Goal: Complete application form: Complete application form

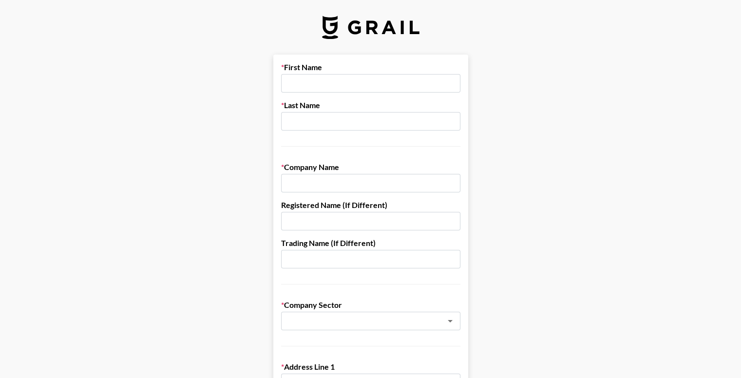
click at [333, 85] on input "text" at bounding box center [370, 83] width 179 height 19
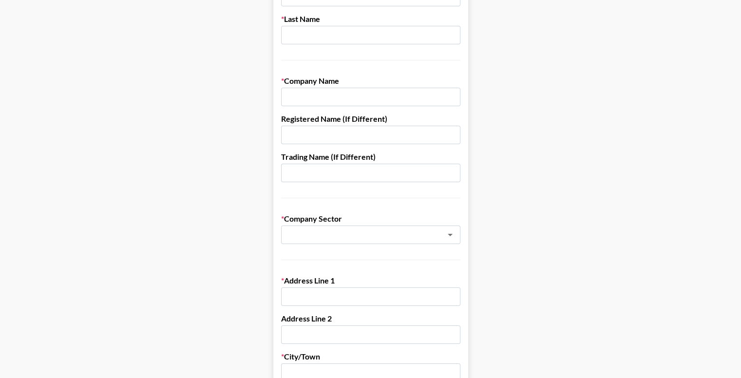
scroll to position [97, 0]
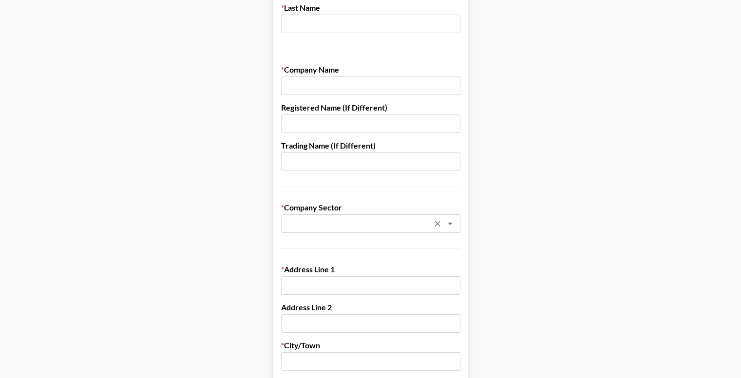
click at [390, 229] on div "​" at bounding box center [370, 223] width 179 height 19
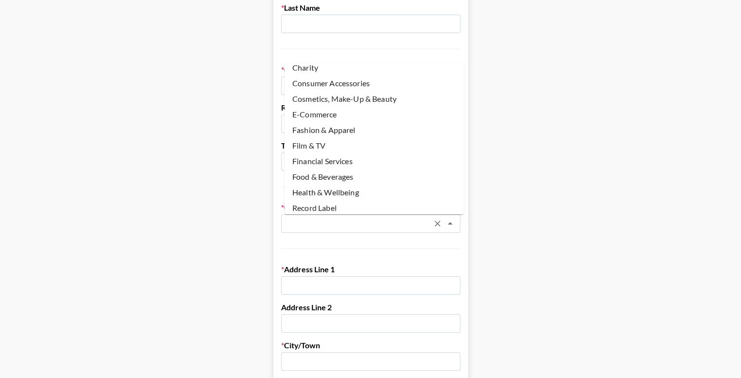
scroll to position [72, 0]
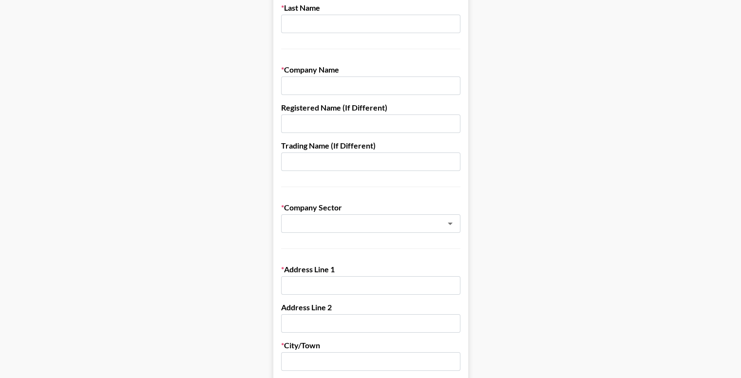
click at [563, 168] on main "First Name Last Name Company Name Registered Name (If Different) Trading Name (…" at bounding box center [370, 377] width 725 height 841
click at [441, 224] on icon "Clear" at bounding box center [437, 224] width 10 height 10
click at [456, 222] on icon "Open" at bounding box center [450, 224] width 12 height 12
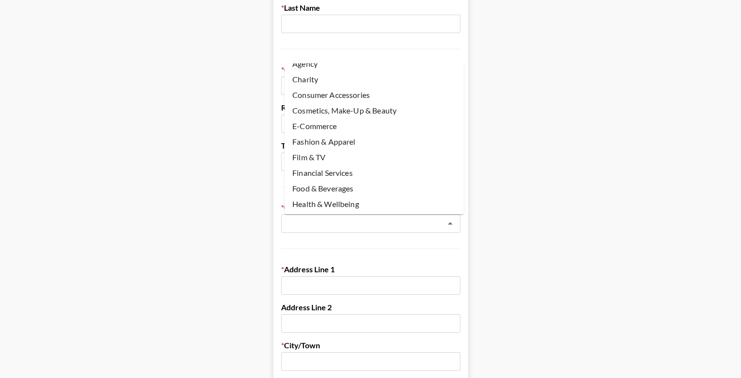
scroll to position [0, 0]
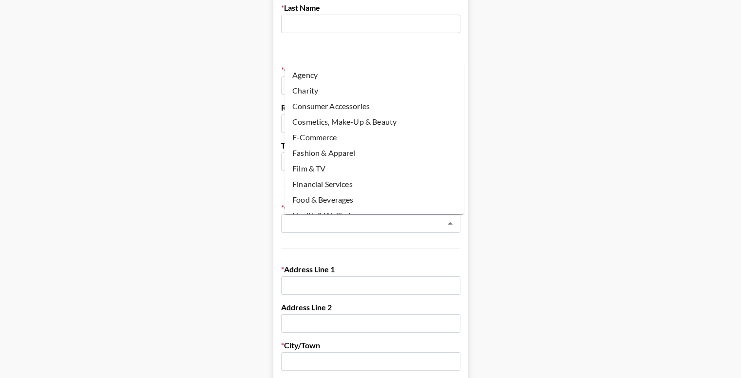
click at [356, 116] on li "Cosmetics, Make-Up & Beauty" at bounding box center [373, 122] width 179 height 16
type input "Cosmetics, Make-Up & Beauty"
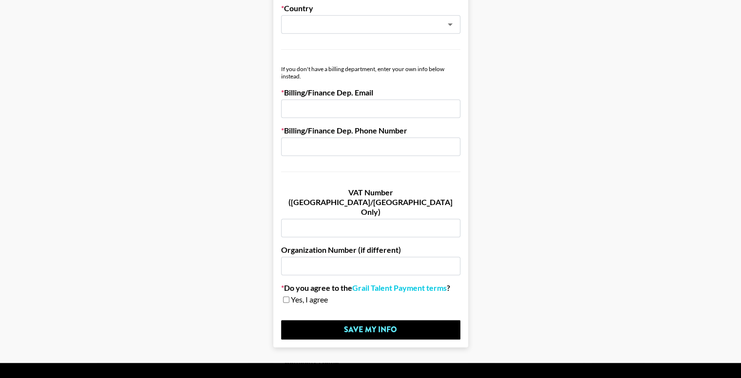
scroll to position [552, 0]
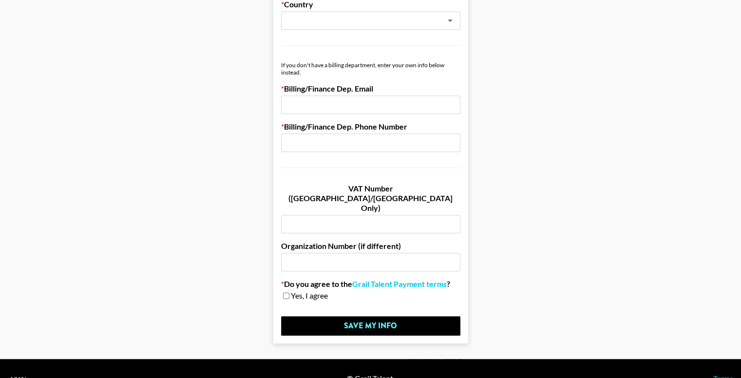
click at [289, 292] on input "checkbox" at bounding box center [286, 295] width 6 height 7
checkbox input "true"
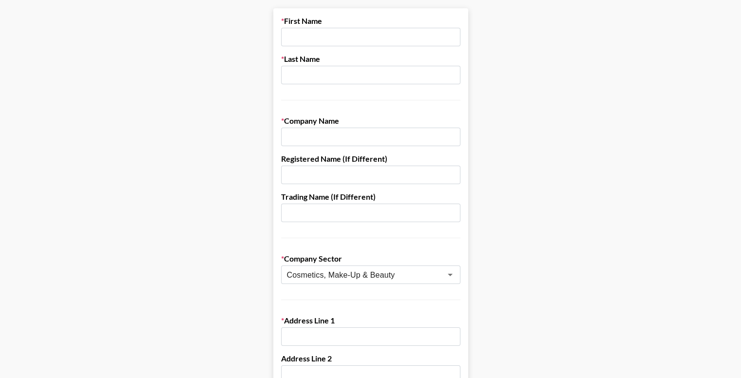
scroll to position [0, 0]
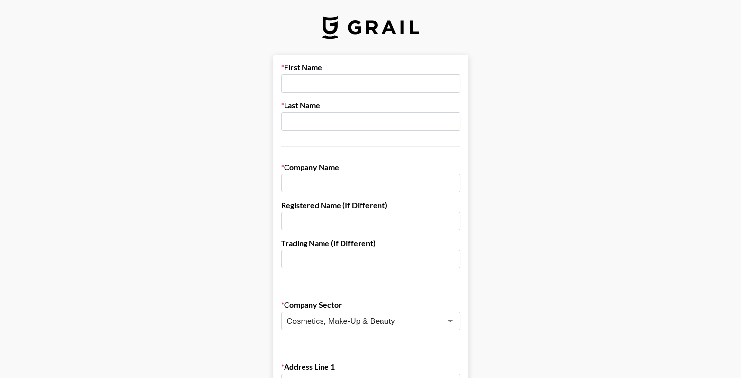
click at [356, 85] on input "text" at bounding box center [370, 83] width 179 height 19
type input "[PERSON_NAME]"
click at [347, 123] on input "text" at bounding box center [370, 121] width 179 height 19
type input "[PERSON_NAME]"
click at [339, 187] on input "text" at bounding box center [370, 183] width 179 height 19
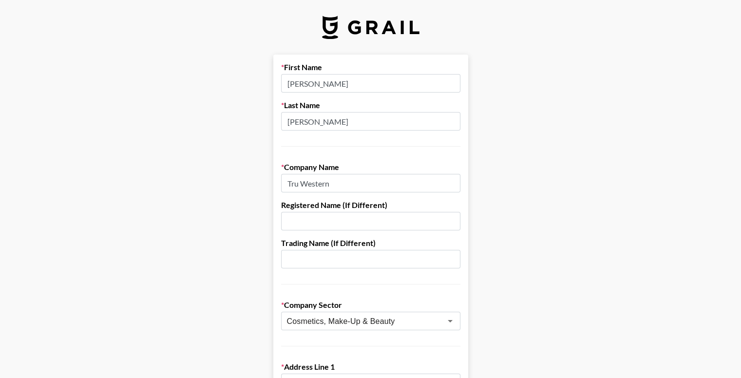
drag, startPoint x: 359, startPoint y: 179, endPoint x: 283, endPoint y: 171, distance: 76.3
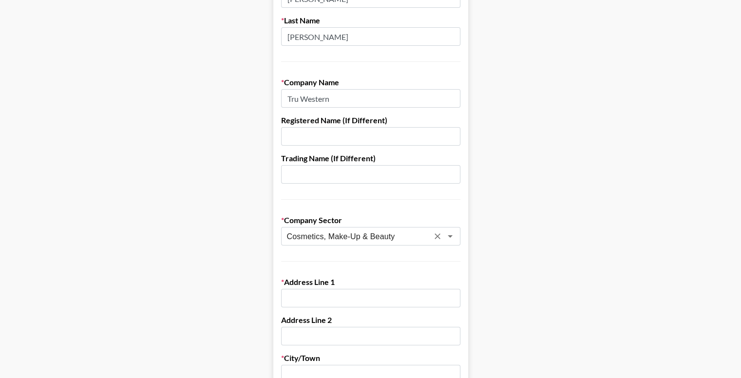
scroll to position [97, 0]
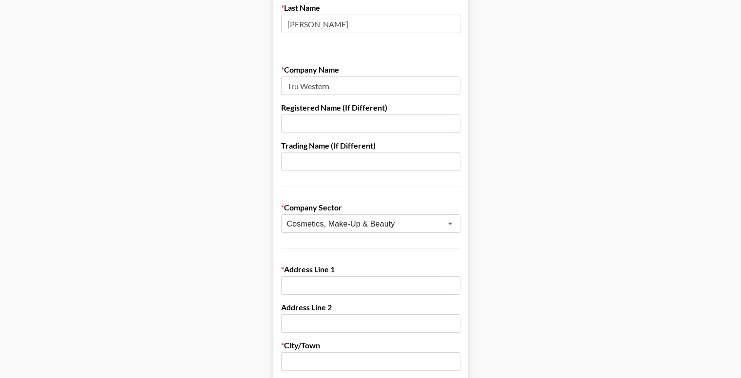
type input "Tru Western"
click at [377, 279] on input "text" at bounding box center [370, 285] width 179 height 19
paste input "[STREET_ADDRESS]"
type input "[STREET_ADDRESS]"
click at [334, 360] on input "text" at bounding box center [370, 361] width 179 height 19
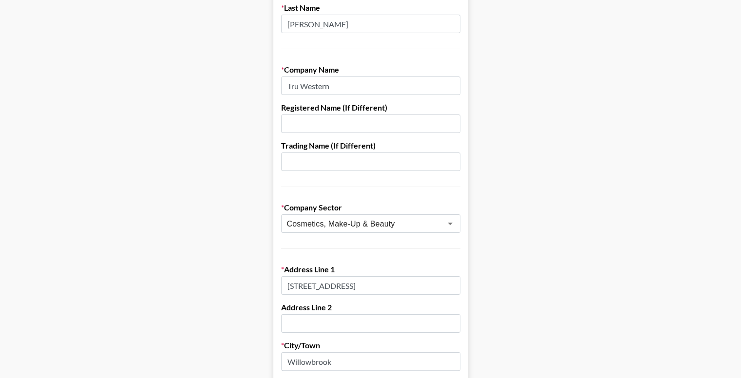
type input "Willowbrook"
drag, startPoint x: 341, startPoint y: 91, endPoint x: 280, endPoint y: 90, distance: 60.4
click at [280, 90] on form "First Name [PERSON_NAME] Last Name [PERSON_NAME] Company Name Tru Western Regis…" at bounding box center [370, 377] width 195 height 841
click at [351, 85] on input "Tru Fragrance and Beauty" at bounding box center [370, 85] width 179 height 19
type input "Tru Fragrance & Beauty"
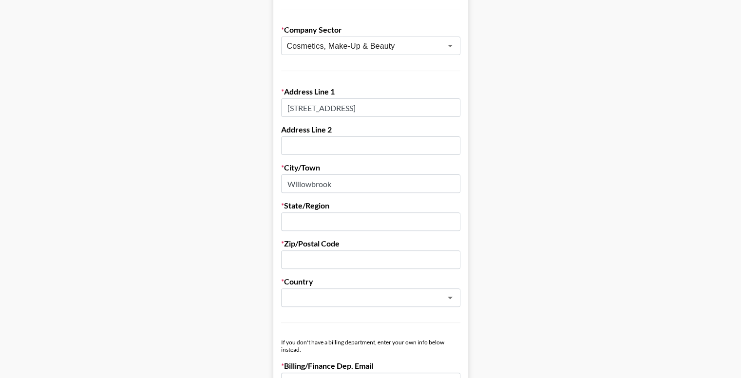
scroll to position [292, 0]
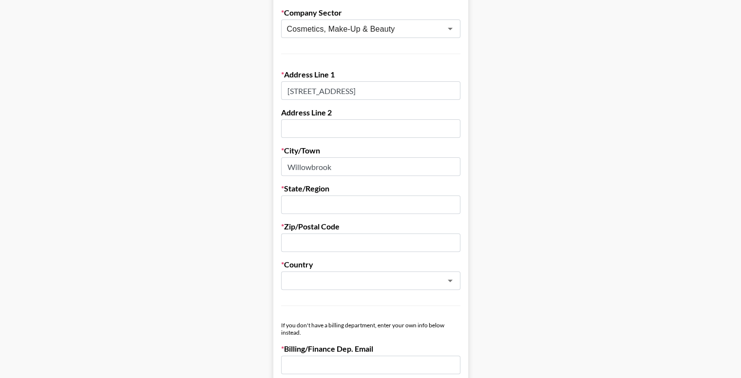
click at [365, 200] on input "text" at bounding box center [370, 204] width 179 height 19
type input "[US_STATE]"
click at [356, 234] on input "text" at bounding box center [370, 242] width 179 height 19
paste input "60527"
type input "60527"
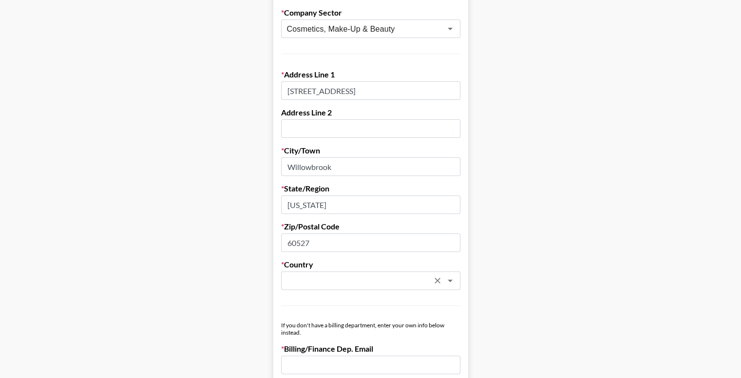
click at [317, 281] on input "text" at bounding box center [358, 280] width 142 height 11
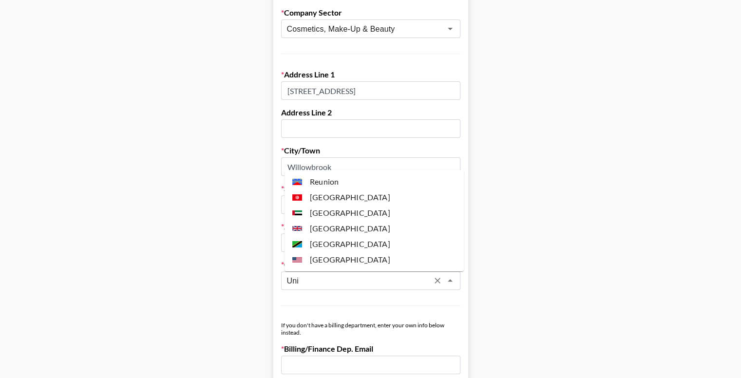
click at [354, 257] on li "[GEOGRAPHIC_DATA]" at bounding box center [373, 260] width 179 height 16
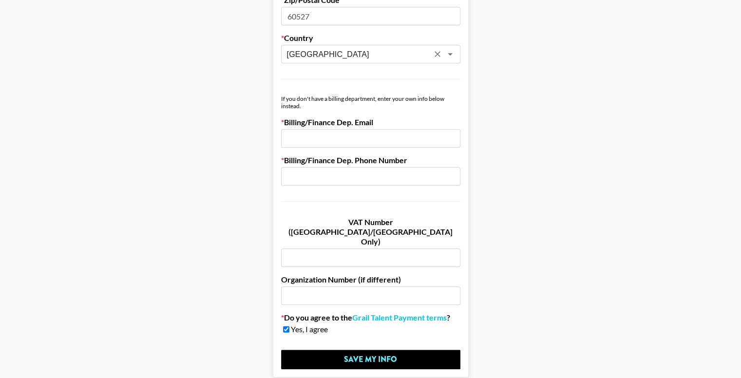
scroll to position [536, 0]
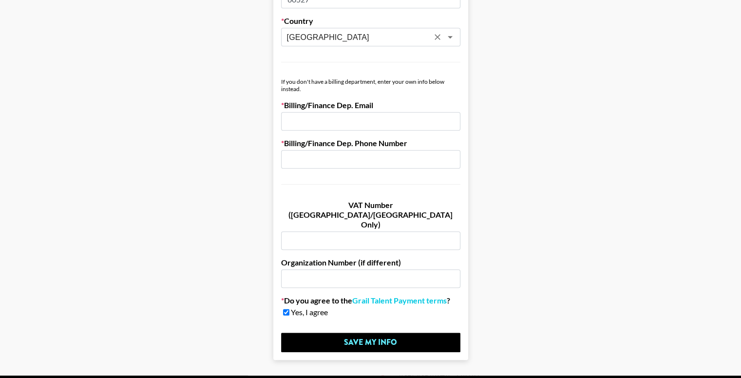
type input "[GEOGRAPHIC_DATA]"
click at [350, 121] on input "email" at bounding box center [370, 121] width 179 height 19
type input "[PERSON_NAME][EMAIL_ADDRESS][PERSON_NAME][DOMAIN_NAME]"
click at [358, 153] on input "text" at bounding box center [370, 159] width 179 height 19
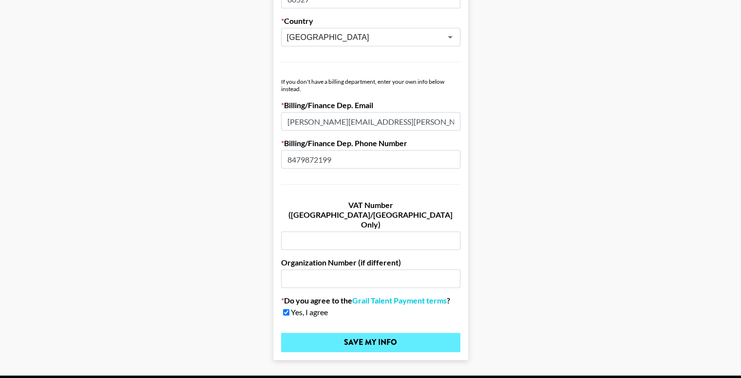
type input "8479872199"
click at [389, 333] on input "Save My Info" at bounding box center [370, 342] width 179 height 19
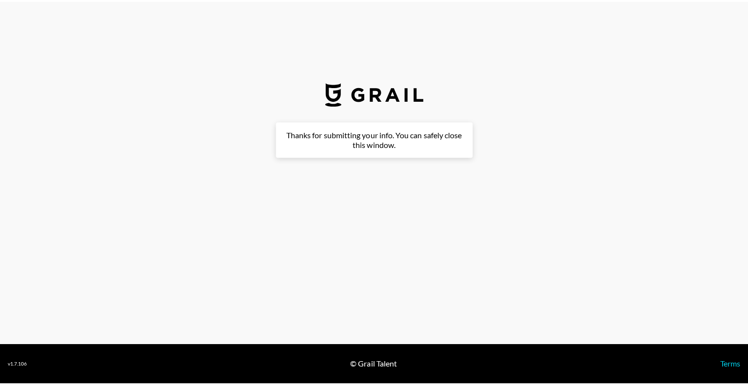
scroll to position [0, 0]
